Goal: Information Seeking & Learning: Learn about a topic

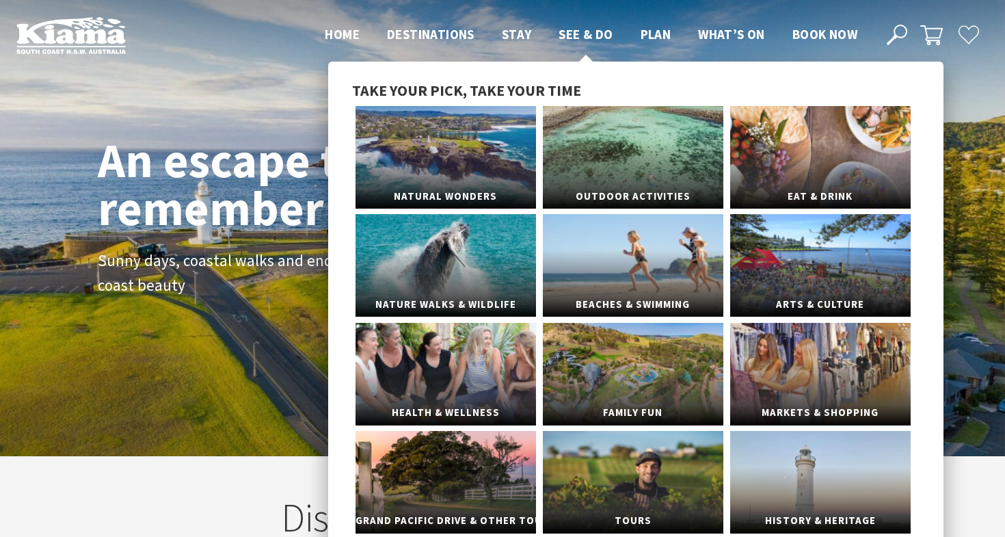
click at [576, 35] on span "See & Do" at bounding box center [586, 34] width 54 height 16
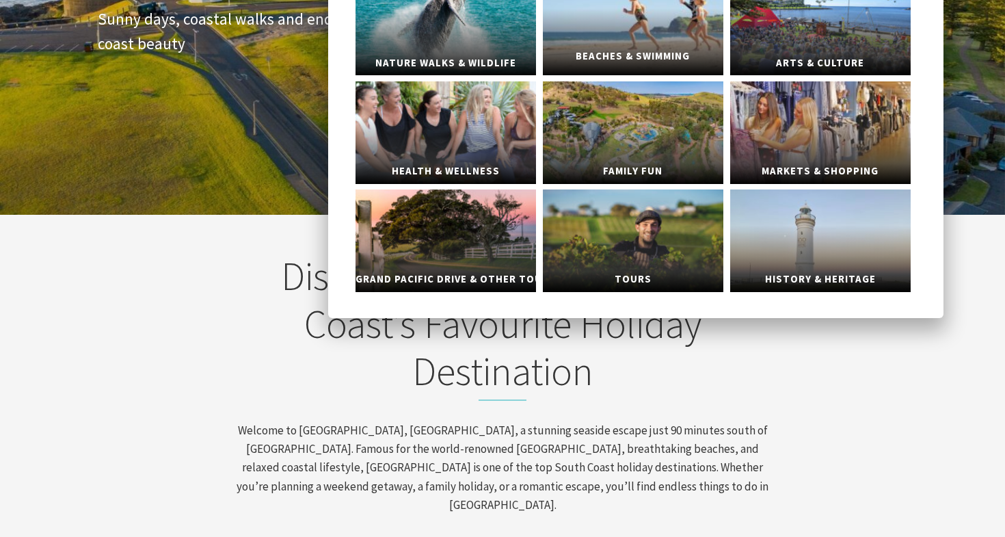
scroll to position [244, 0]
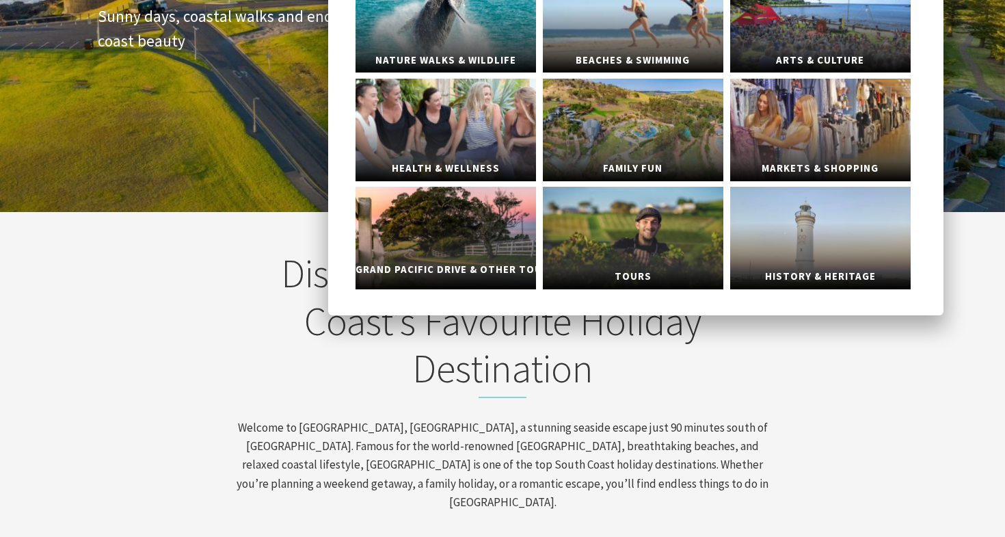
click at [481, 246] on link "Grand Pacific Drive & Other Touring" at bounding box center [446, 238] width 181 height 103
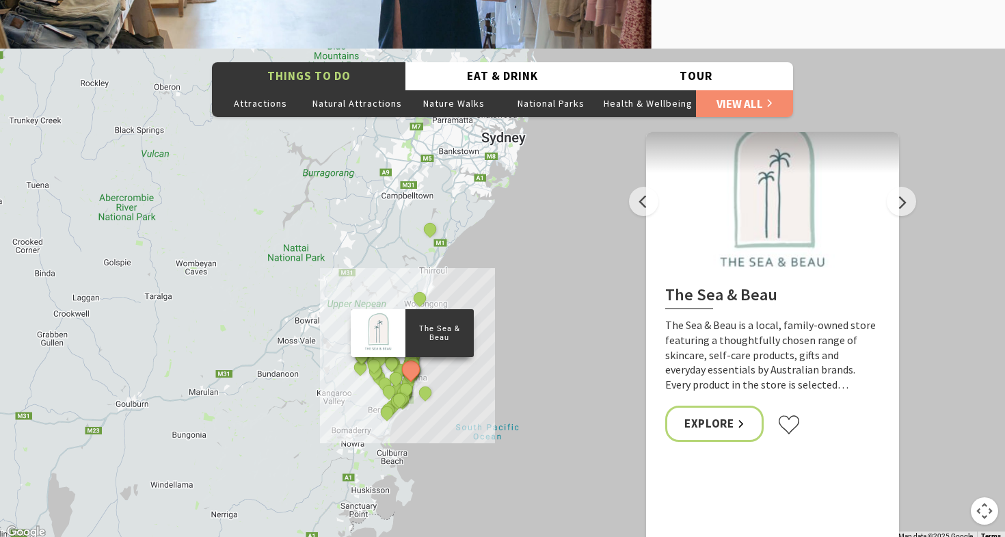
scroll to position [2604, 0]
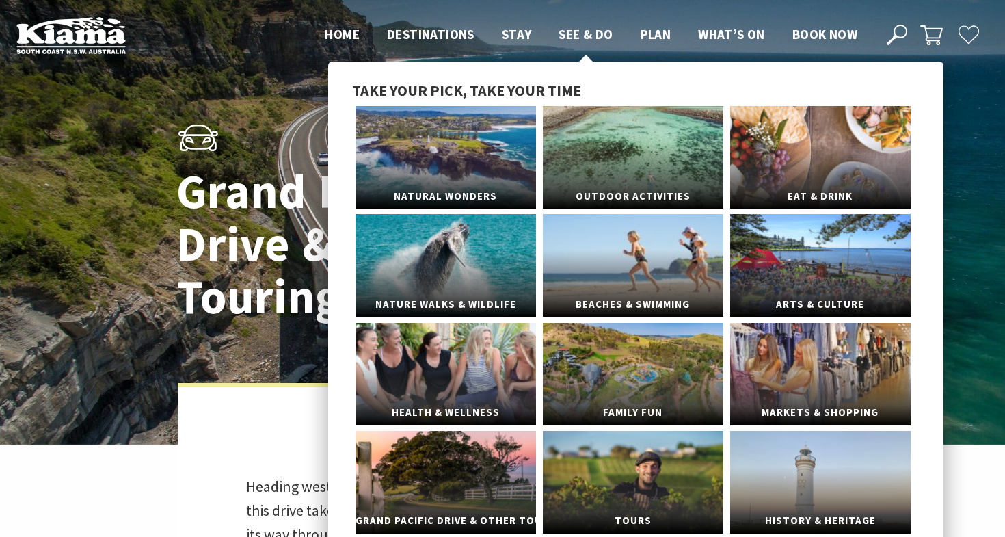
click at [578, 29] on span "See & Do" at bounding box center [586, 34] width 54 height 16
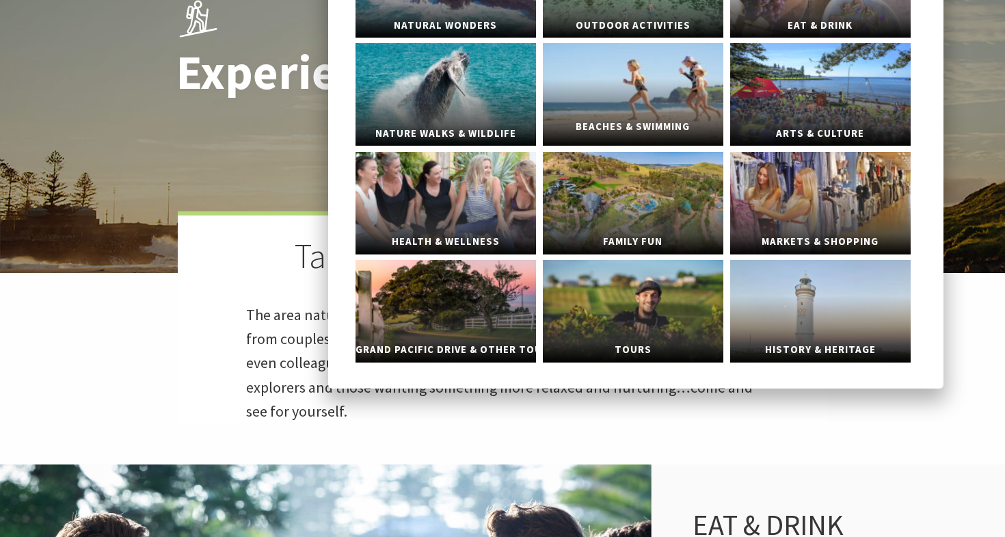
scroll to position [198, 0]
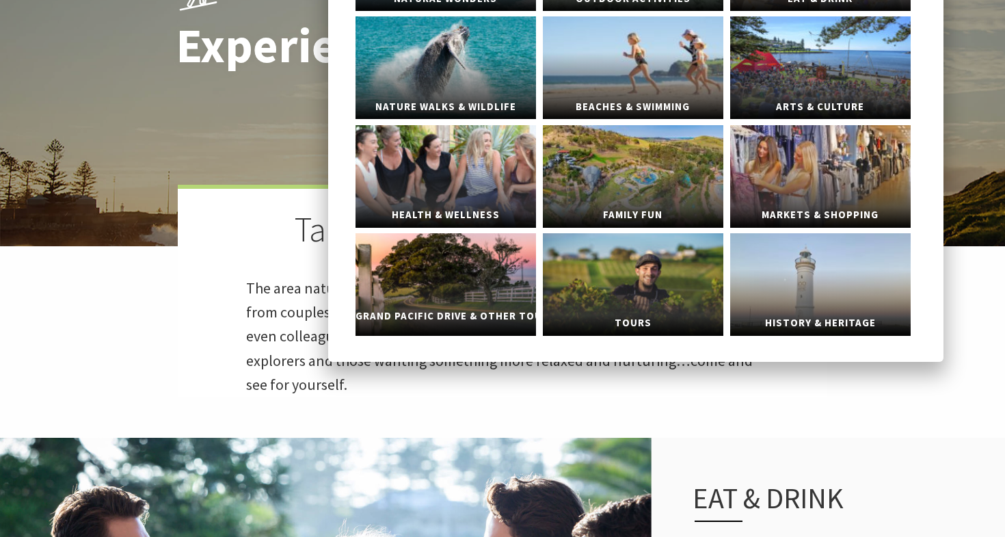
click at [471, 296] on link "Grand Pacific Drive & Other Touring" at bounding box center [446, 284] width 181 height 103
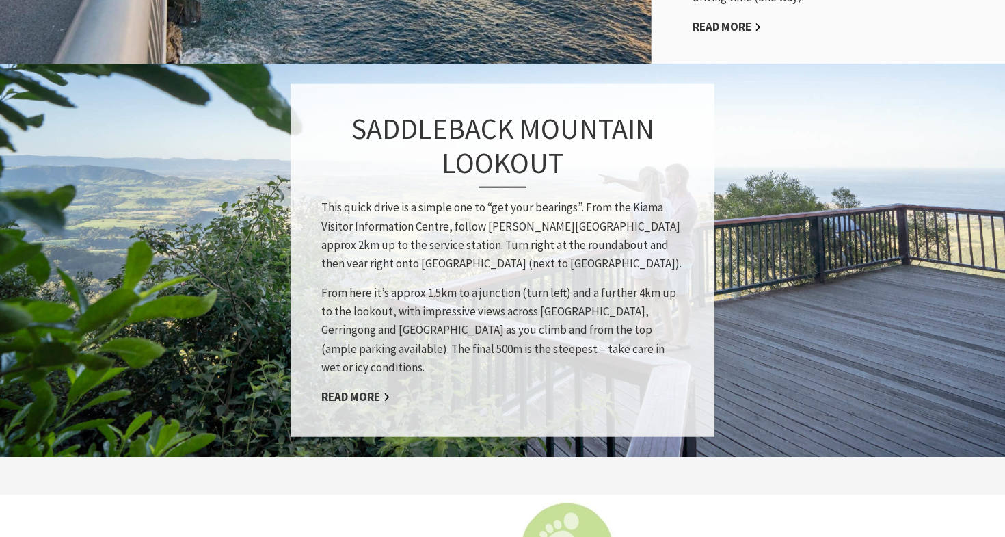
scroll to position [1087, 0]
